Goal: Task Accomplishment & Management: Use online tool/utility

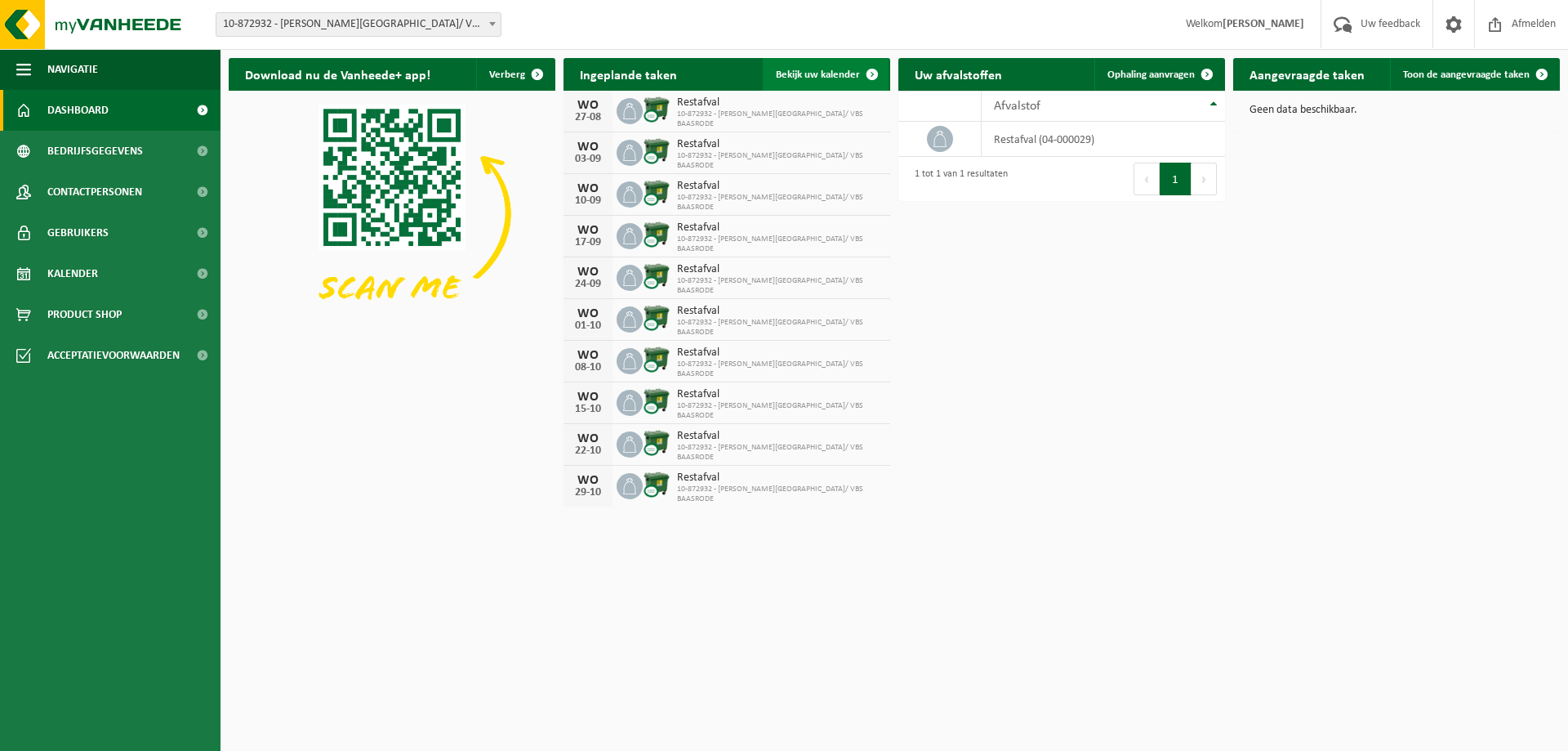
click at [828, 74] on span "Bekijk uw kalender" at bounding box center [818, 75] width 84 height 11
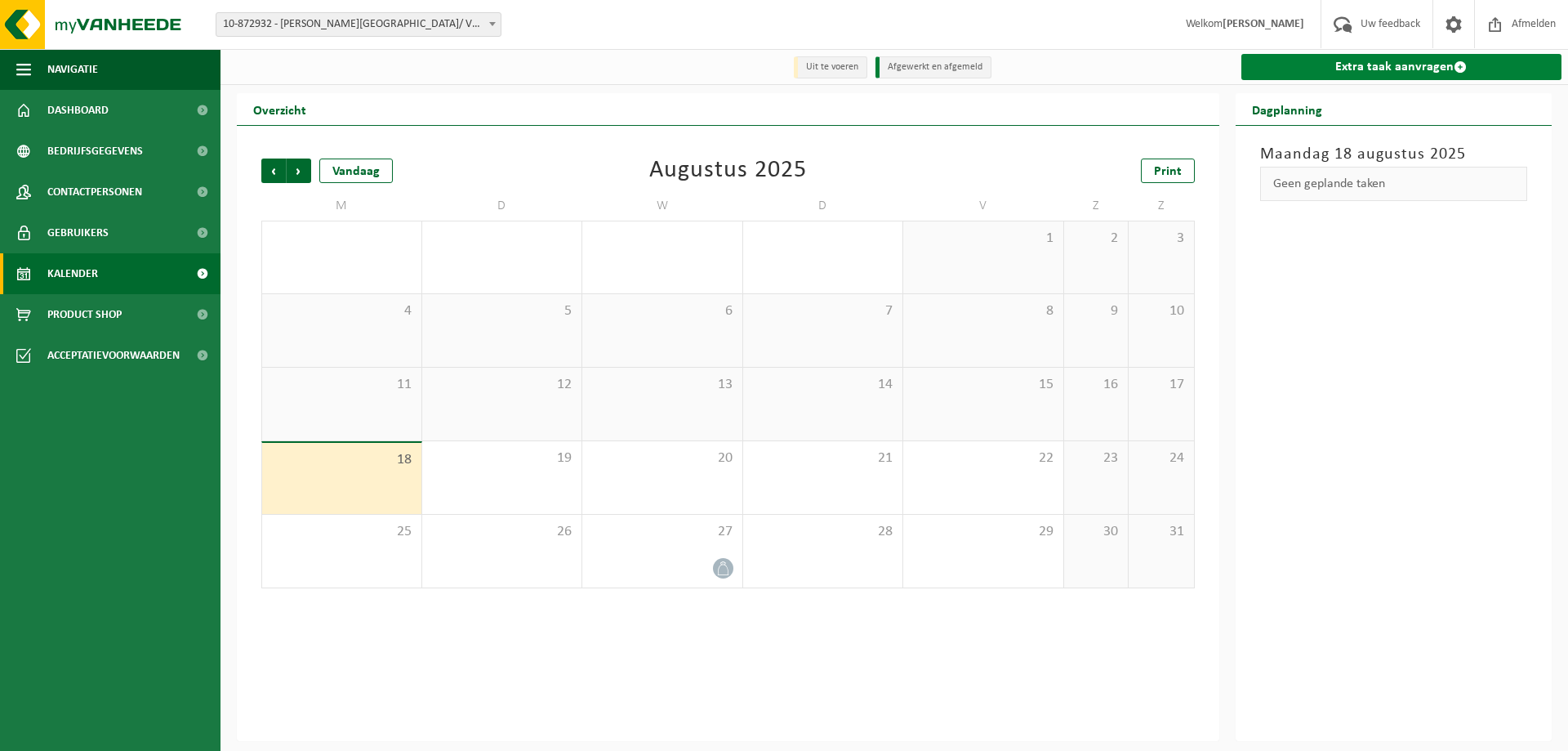
click at [1392, 61] on link "Extra taak aanvragen" at bounding box center [1401, 67] width 321 height 27
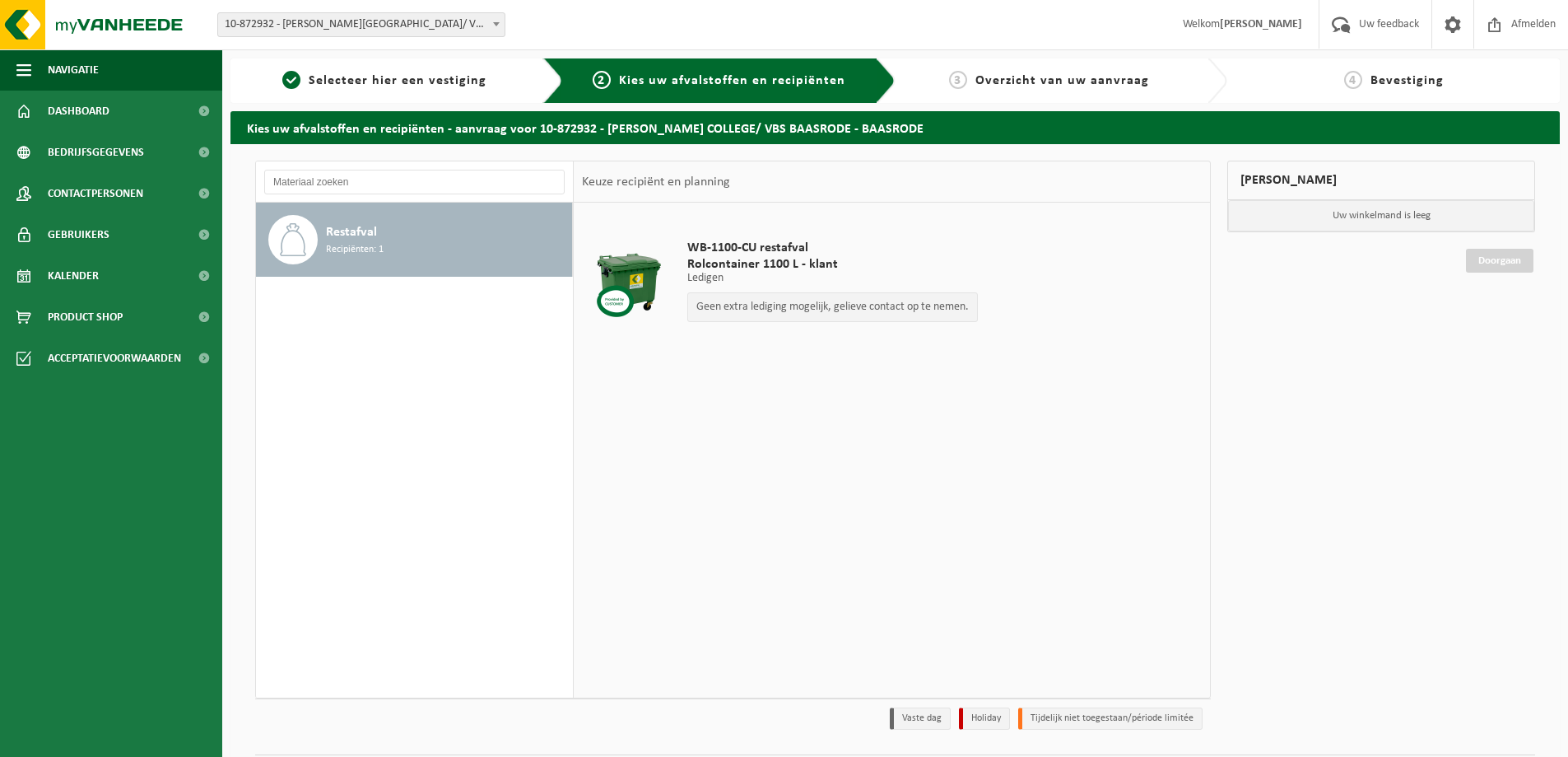
click at [906, 310] on p "Geen extra lediging mogelijk, gelieve contact op te nemen." at bounding box center [832, 306] width 272 height 11
drag, startPoint x: 407, startPoint y: 241, endPoint x: 421, endPoint y: 240, distance: 14.0
click at [416, 246] on div "Restafval Recipiënten: 1" at bounding box center [447, 240] width 242 height 50
click at [778, 258] on span "Rolcontainer 1100 L - klant" at bounding box center [832, 264] width 291 height 17
click at [419, 87] on span "Selecteer hier een vestiging" at bounding box center [397, 80] width 178 height 13
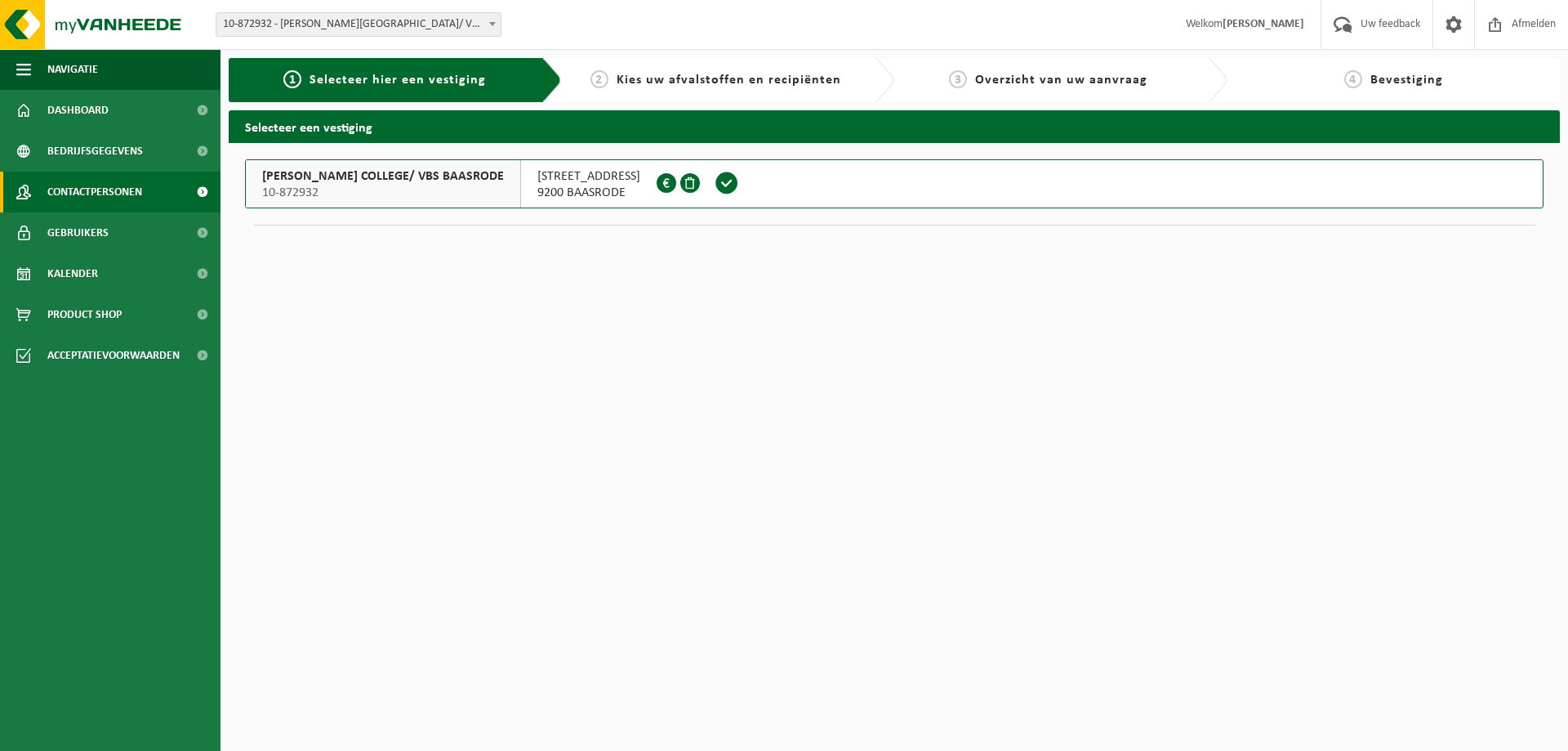
click at [136, 189] on span "Contactpersonen" at bounding box center [94, 191] width 94 height 41
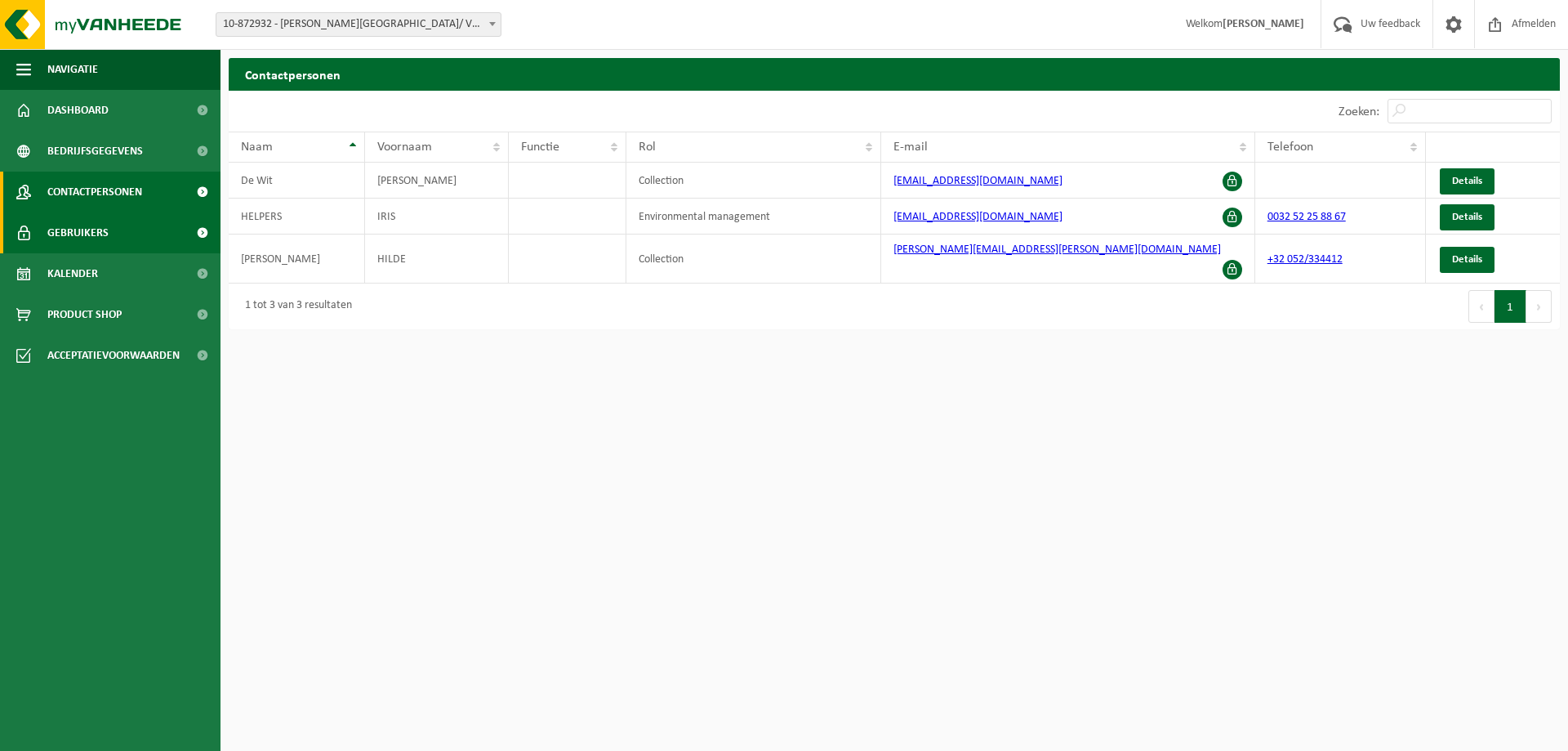
click at [70, 224] on span "Gebruikers" at bounding box center [78, 233] width 61 height 41
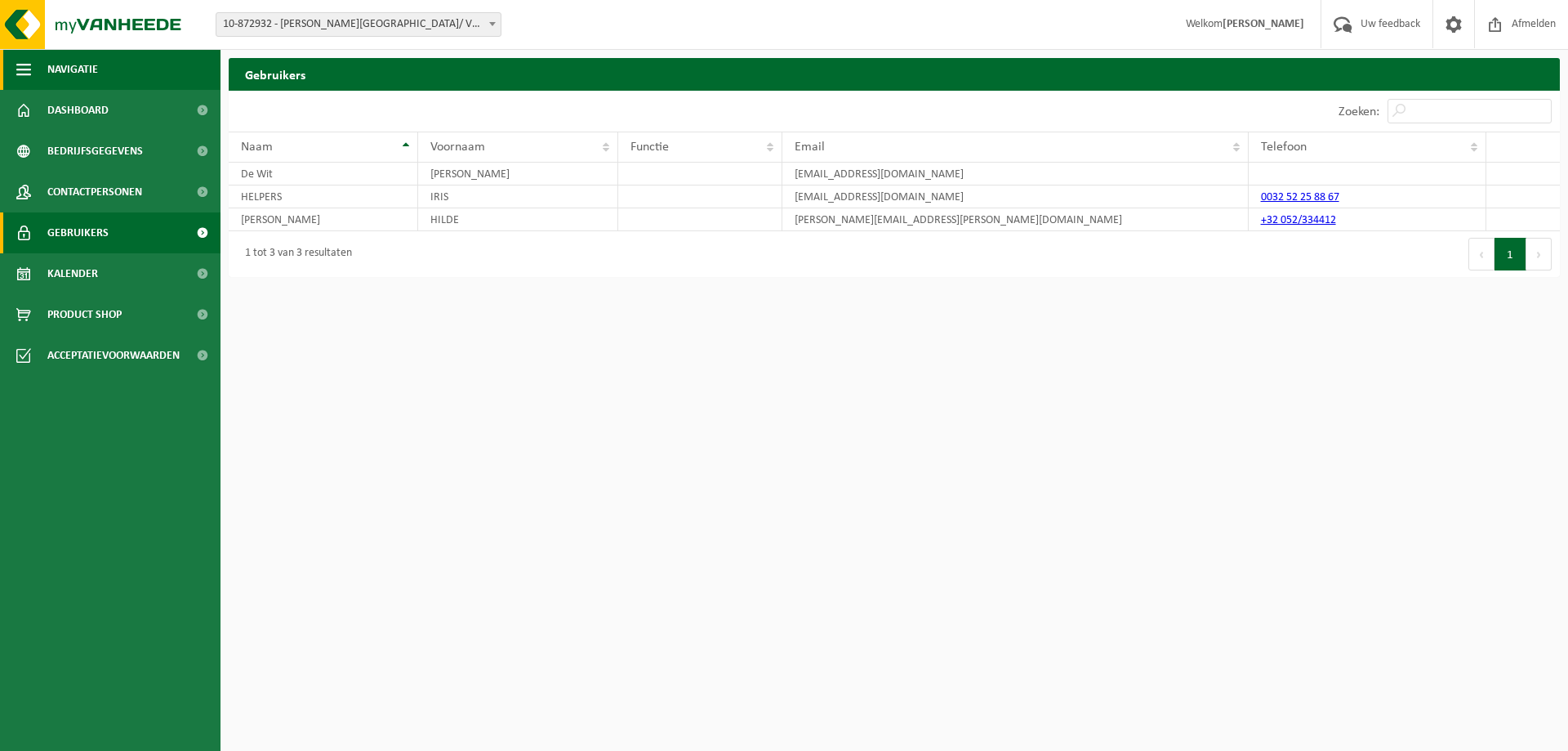
click at [27, 60] on span "button" at bounding box center [24, 70] width 15 height 41
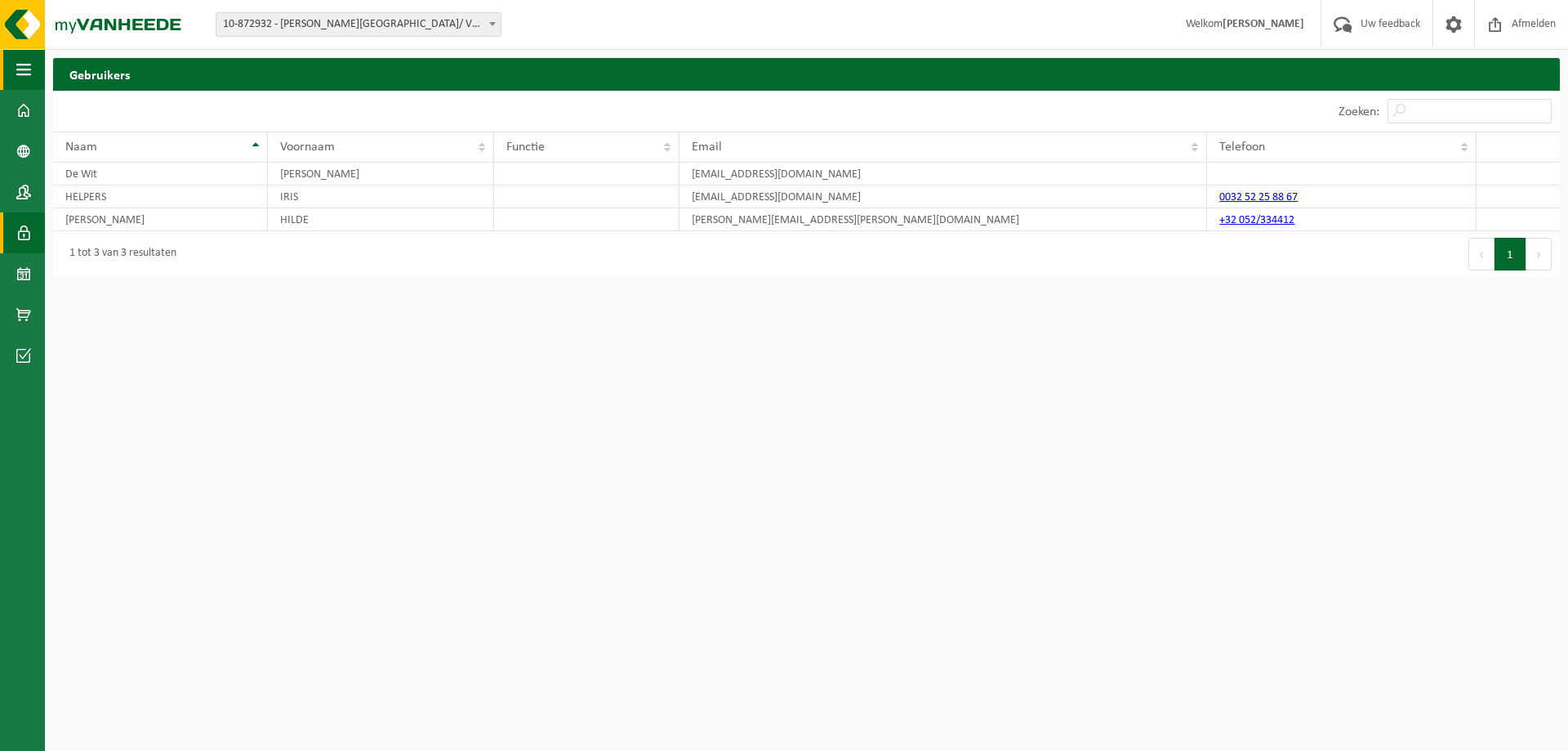
click at [27, 60] on span "button" at bounding box center [24, 70] width 15 height 41
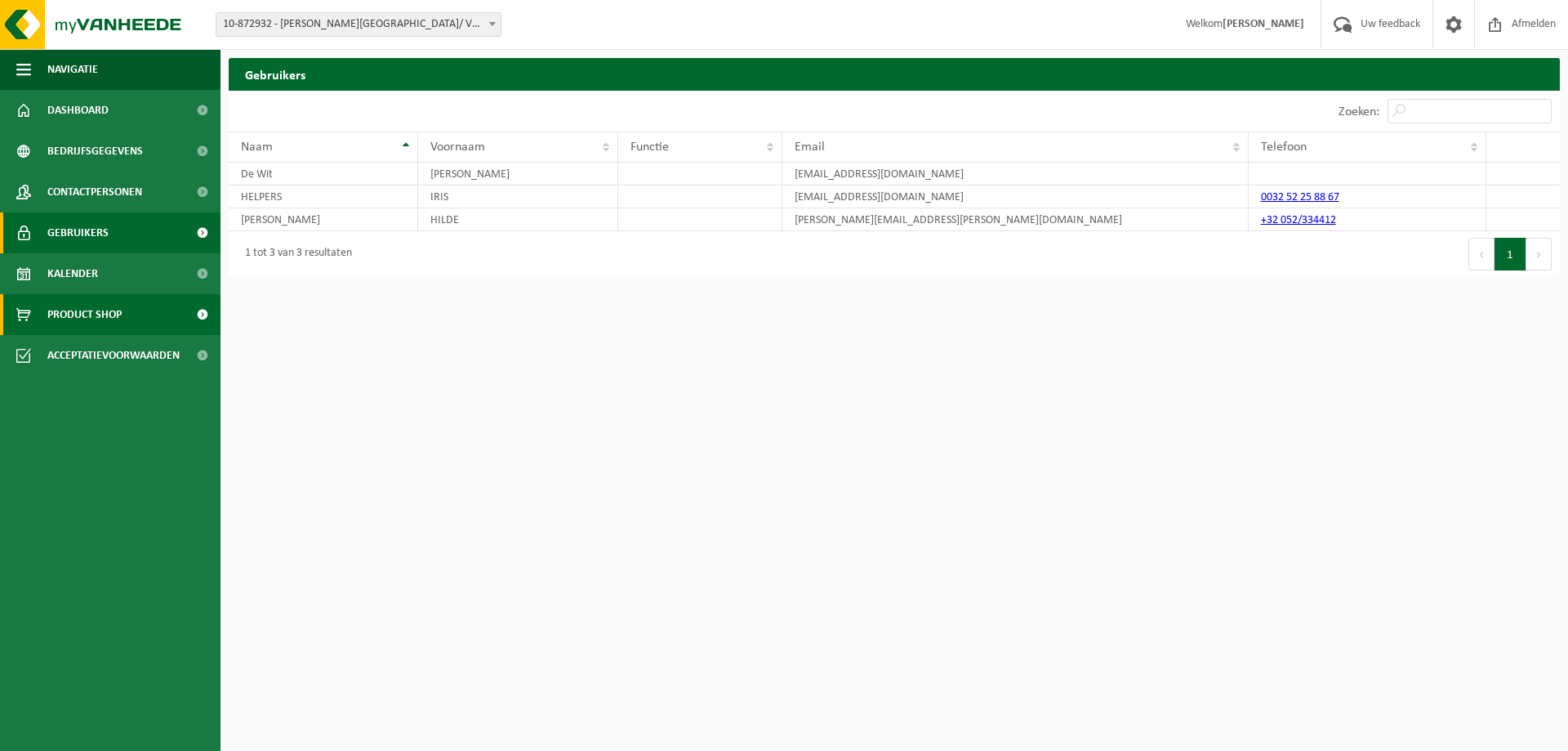
click at [93, 310] on span "Product Shop" at bounding box center [84, 314] width 74 height 41
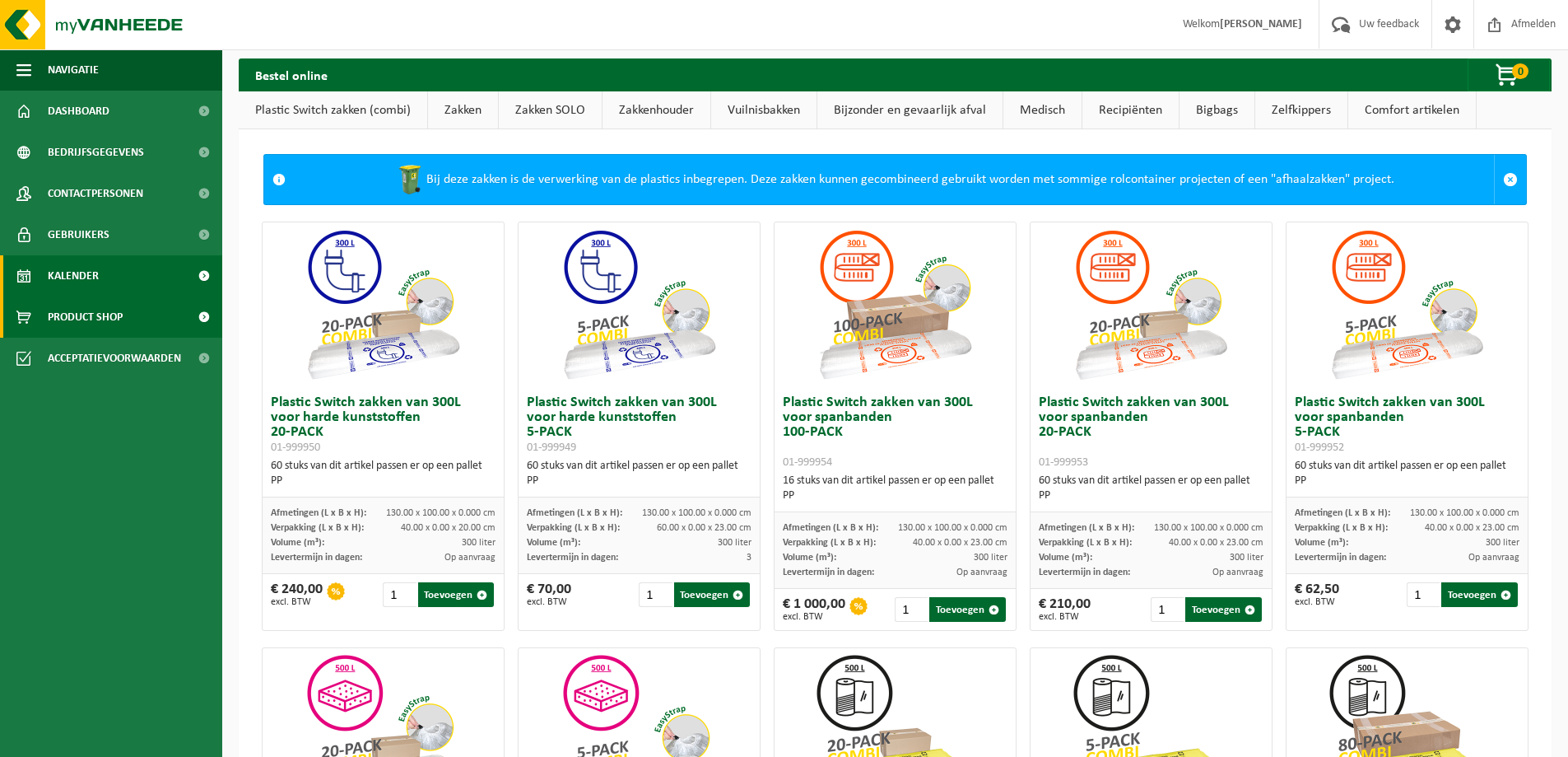
click at [87, 273] on span "Kalender" at bounding box center [73, 275] width 51 height 42
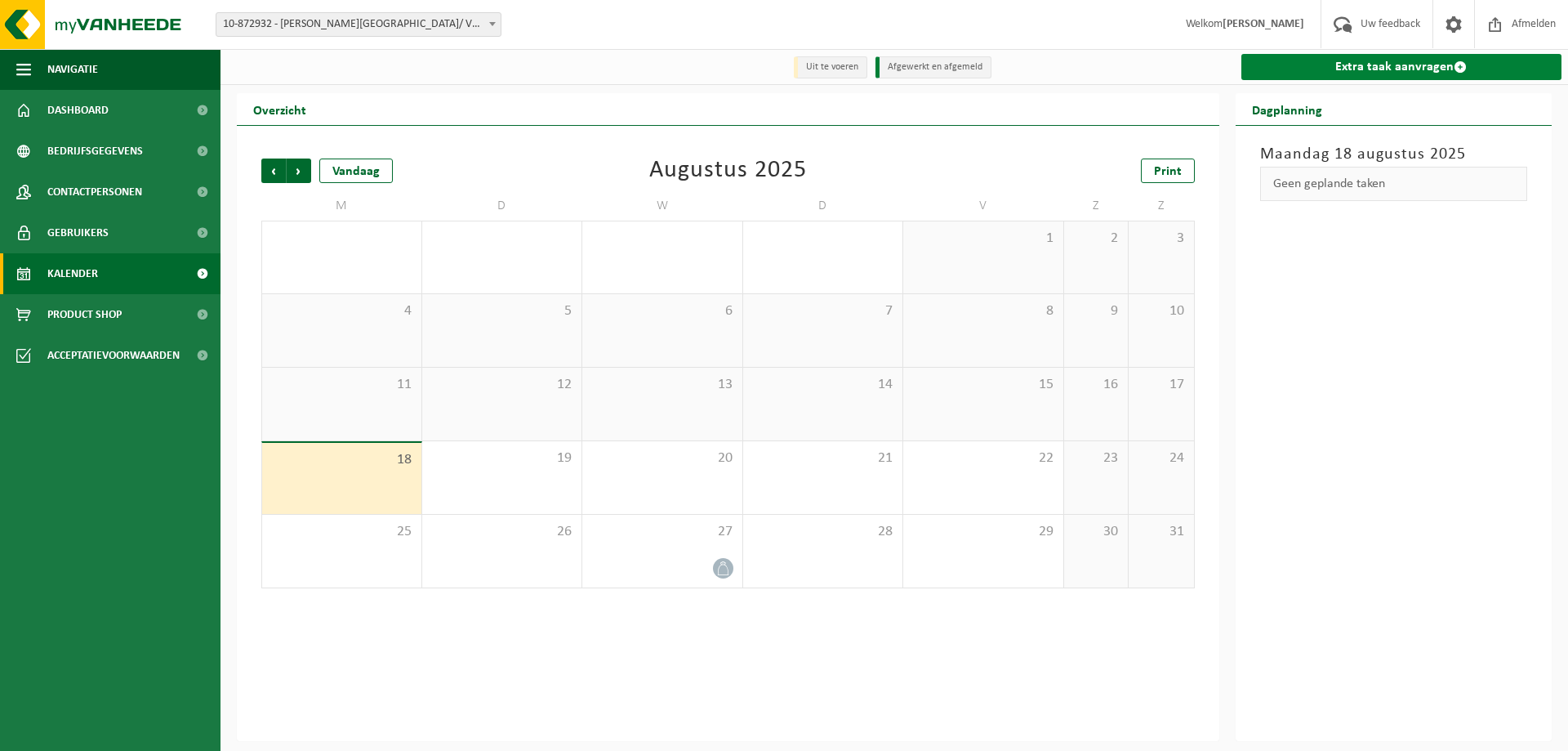
click at [1441, 60] on link "Extra taak aanvragen" at bounding box center [1401, 67] width 321 height 27
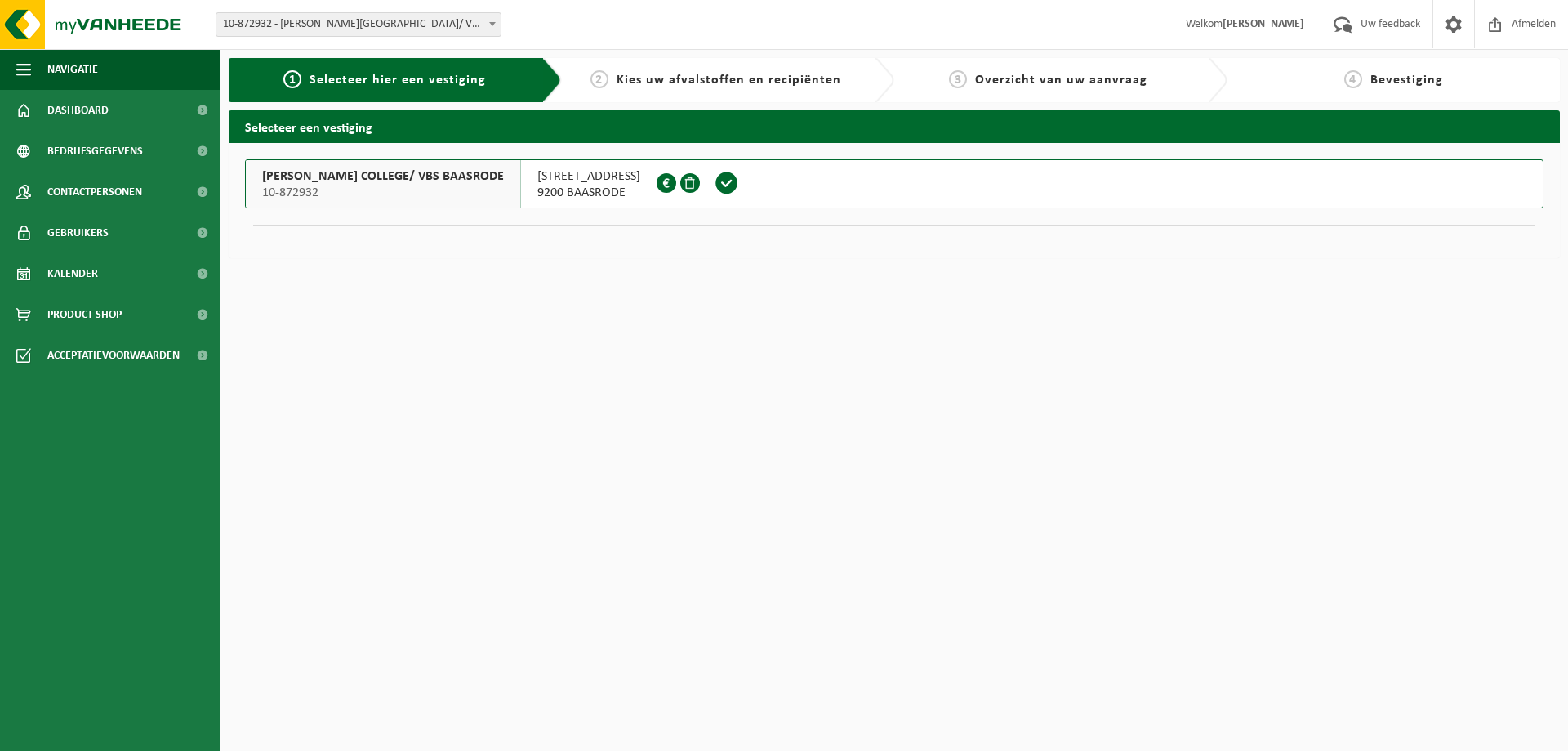
drag, startPoint x: 712, startPoint y: 185, endPoint x: 716, endPoint y: 196, distance: 11.7
click at [716, 196] on span at bounding box center [727, 184] width 46 height 48
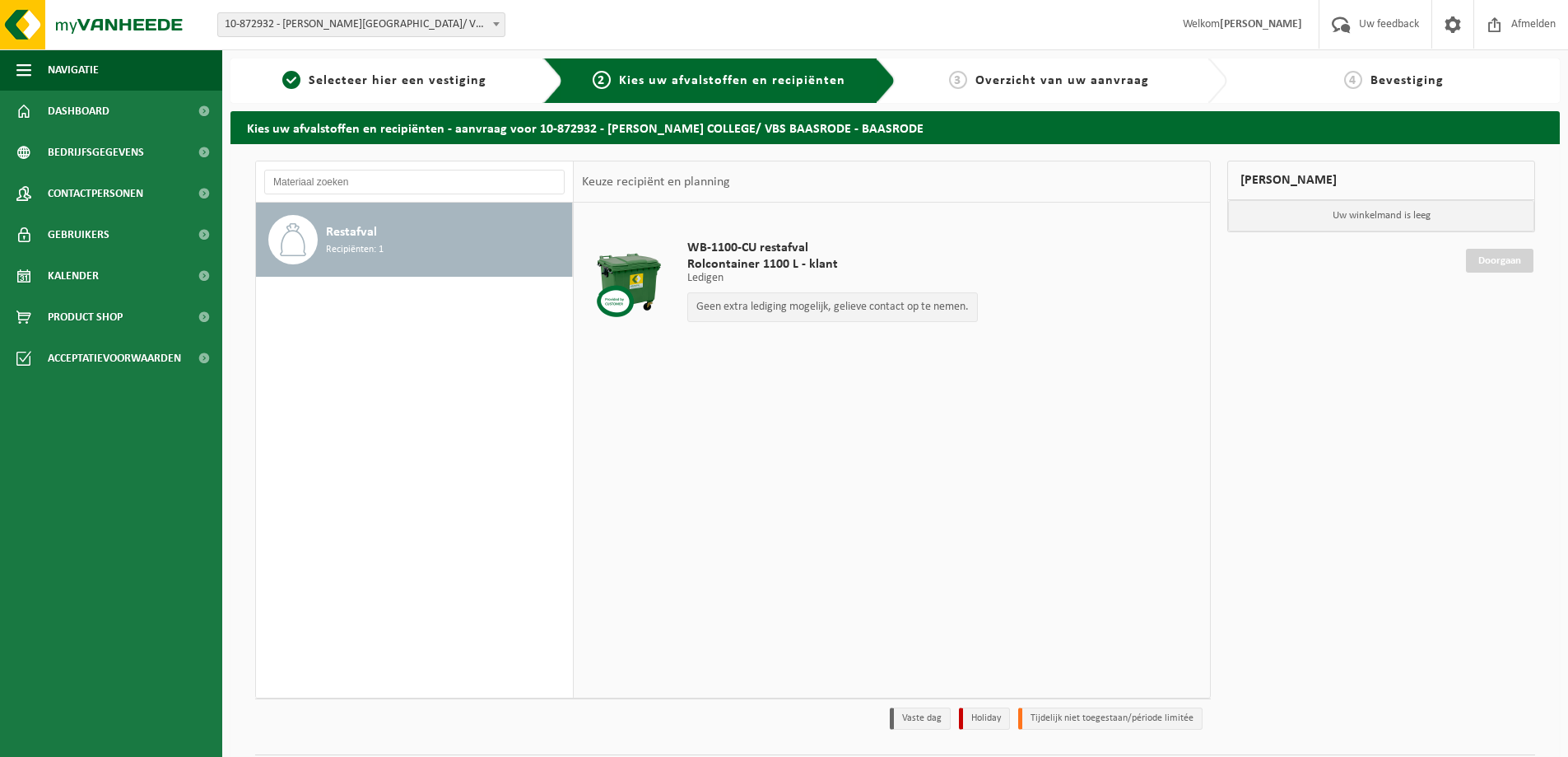
click at [388, 232] on div "Restafval Recipiënten: 1" at bounding box center [447, 240] width 242 height 50
click at [763, 301] on p "Geen extra lediging mogelijk, gelieve contact op te nemen." at bounding box center [832, 306] width 272 height 11
click at [1386, 74] on span "Bevestiging" at bounding box center [1406, 80] width 73 height 13
click at [1389, 20] on span "Uw feedback" at bounding box center [1389, 24] width 68 height 49
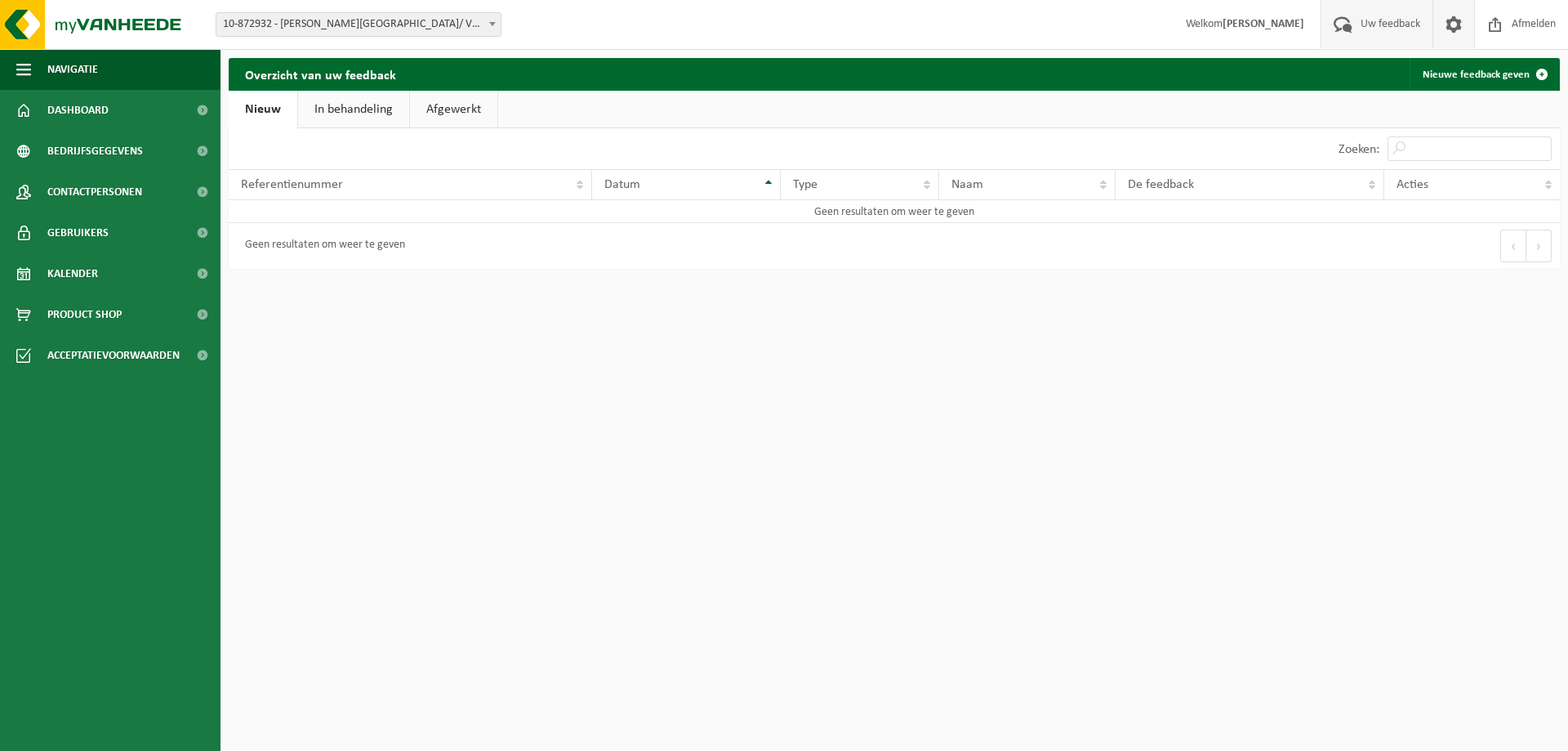
click at [1453, 27] on span at bounding box center [1454, 24] width 25 height 49
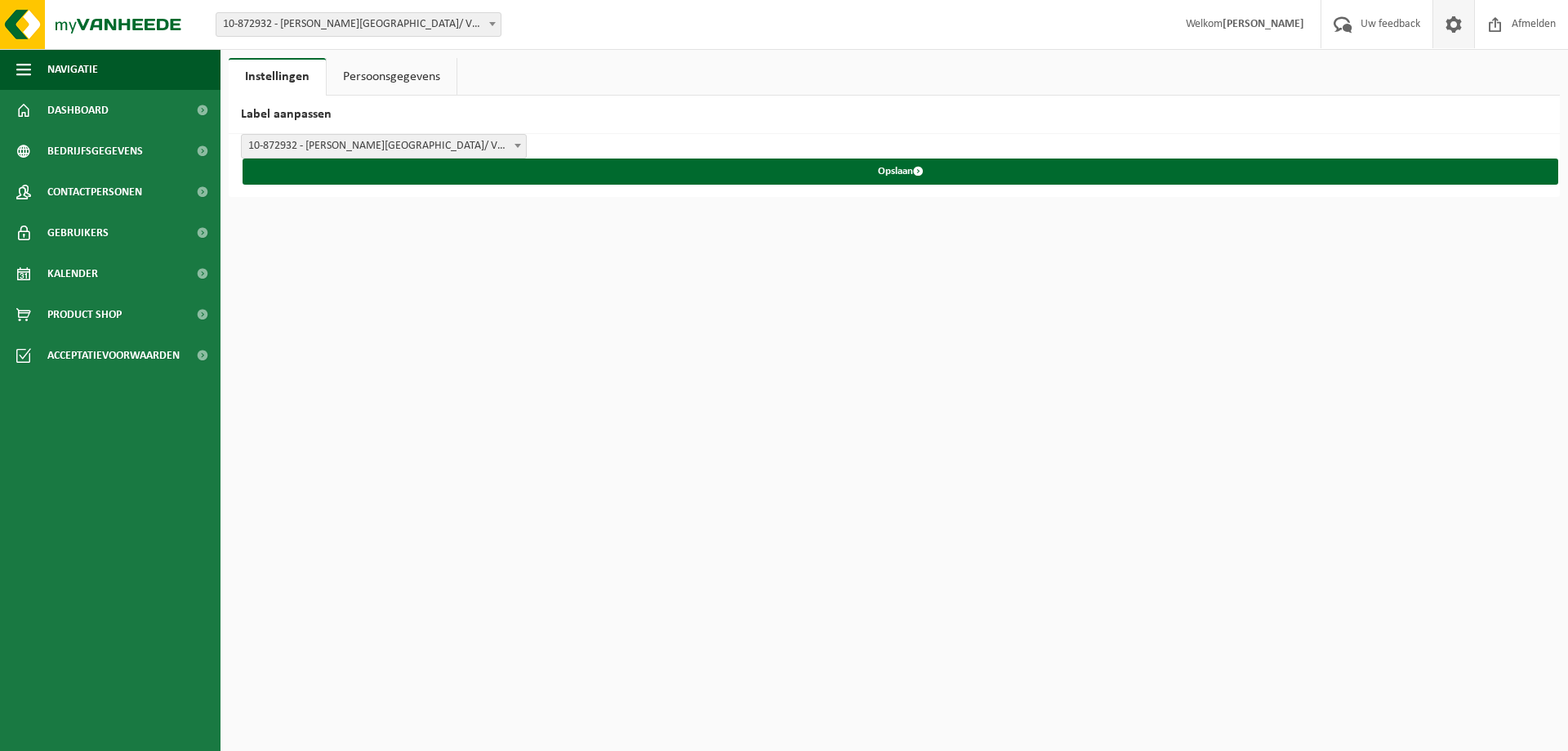
click at [359, 71] on link "Persoonsgegevens" at bounding box center [392, 76] width 130 height 38
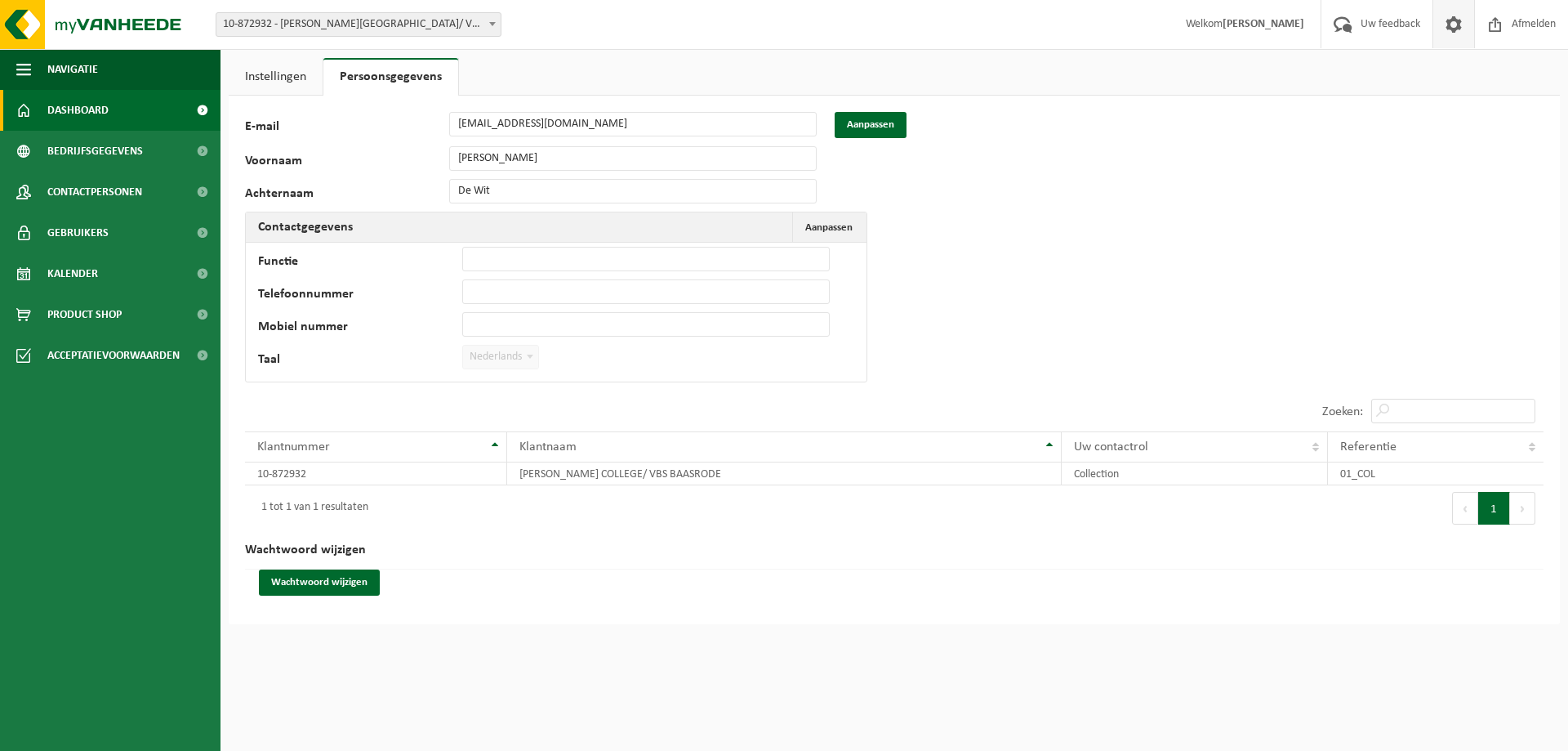
click at [79, 106] on span "Dashboard" at bounding box center [78, 110] width 61 height 41
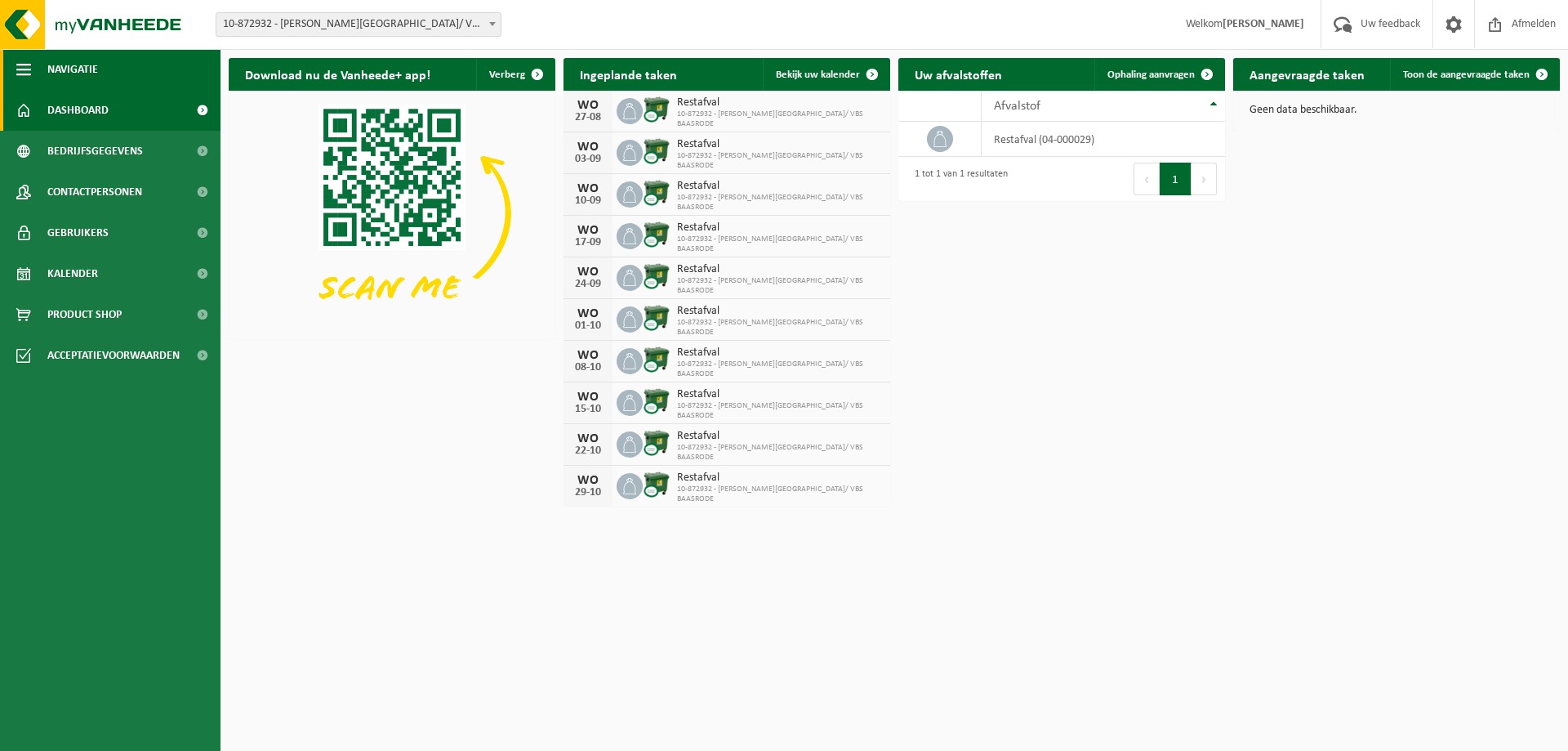
click at [71, 54] on span "Navigatie" at bounding box center [72, 70] width 50 height 41
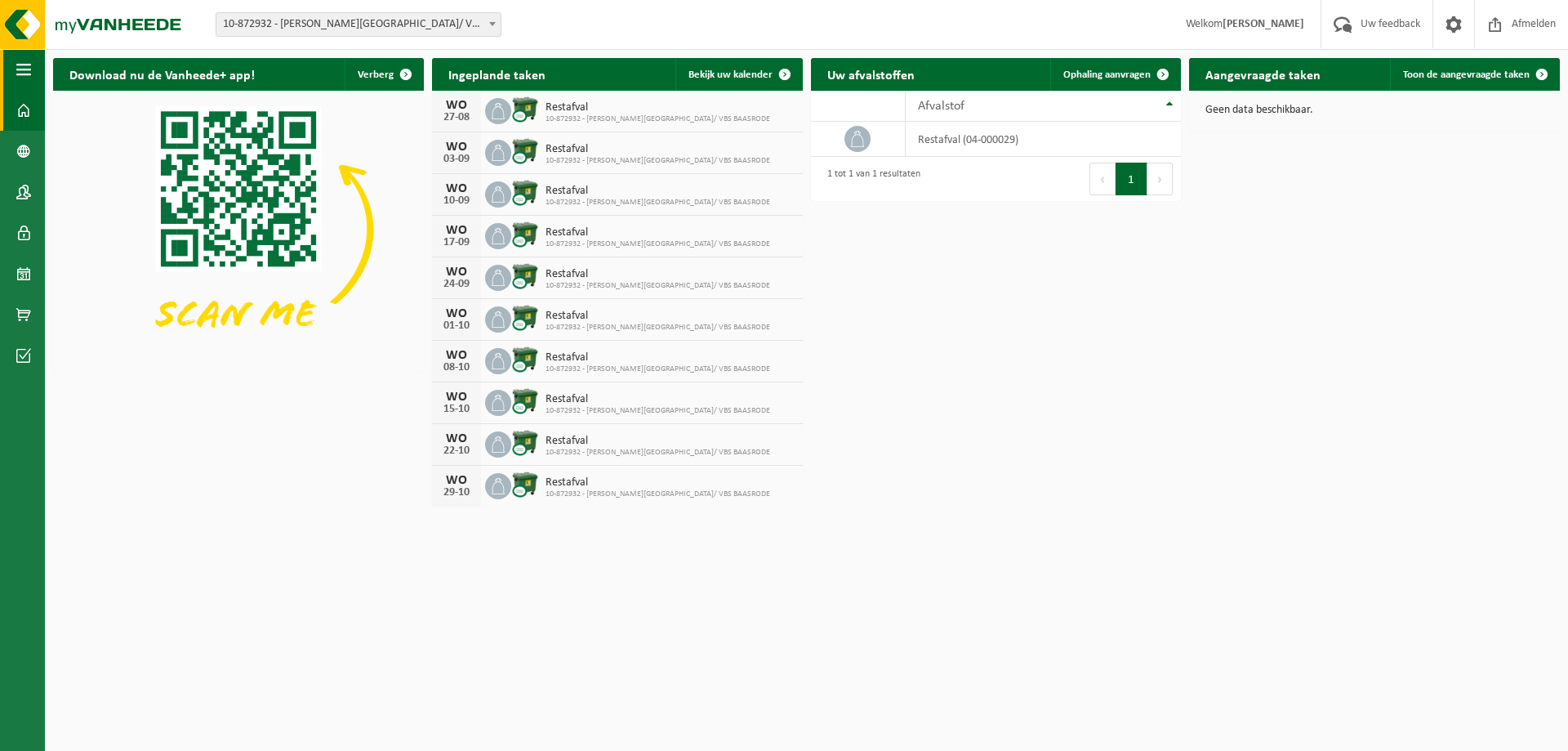
click at [34, 71] on button "Navigatie" at bounding box center [22, 70] width 45 height 41
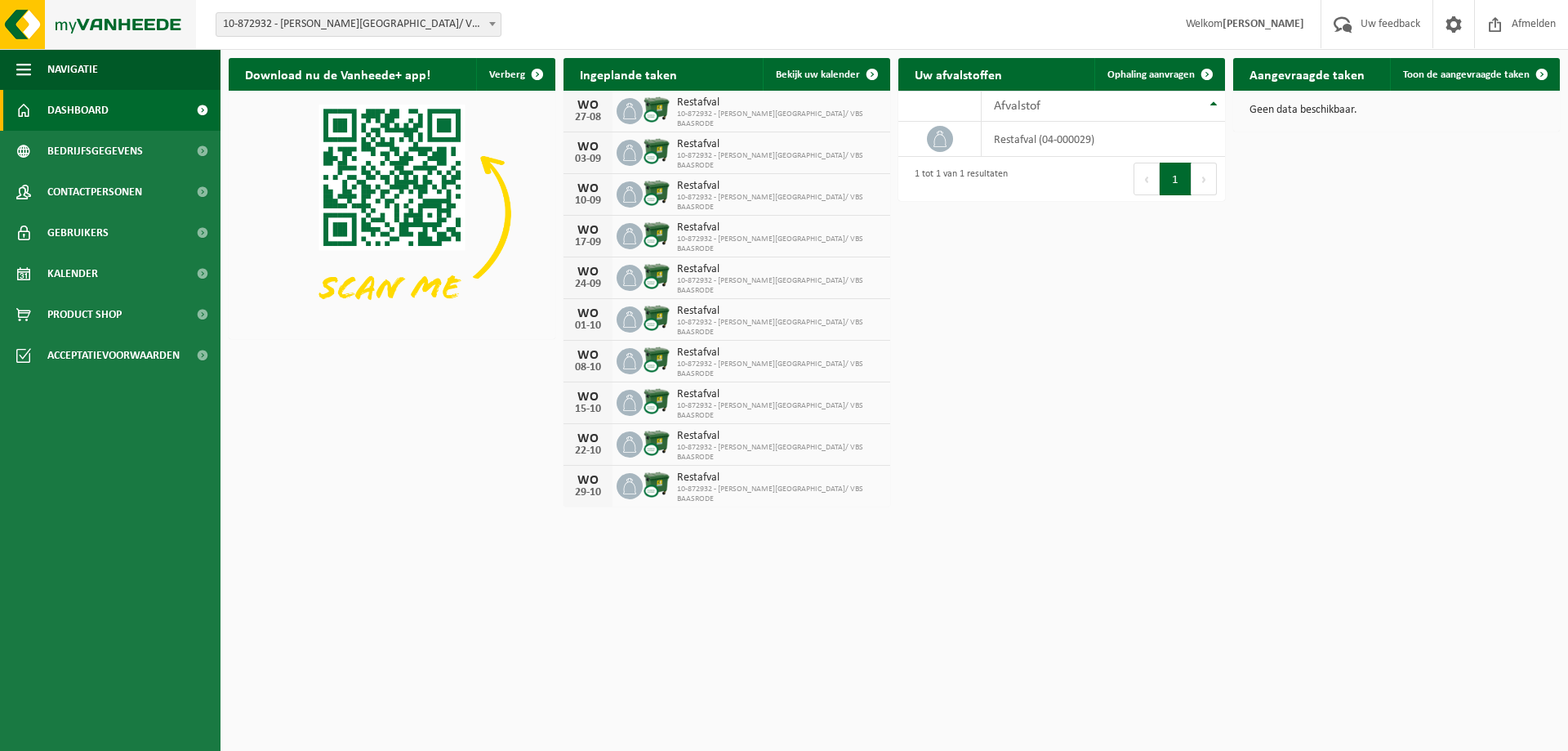
click at [102, 21] on img at bounding box center [98, 25] width 196 height 49
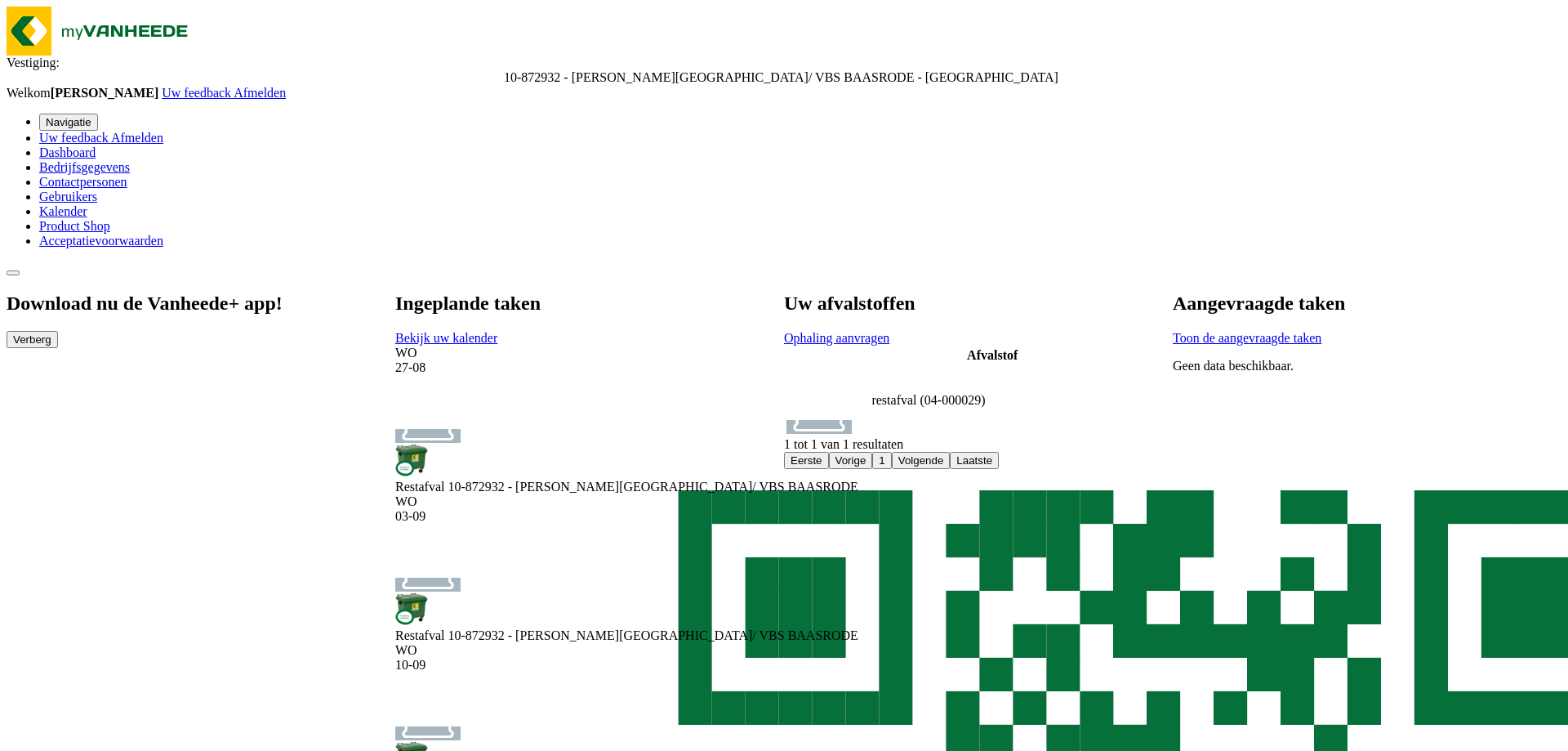
click at [51, 333] on span "button" at bounding box center [51, 339] width 0 height 12
click at [889, 331] on span at bounding box center [889, 337] width 0 height 14
